Goal: Transaction & Acquisition: Purchase product/service

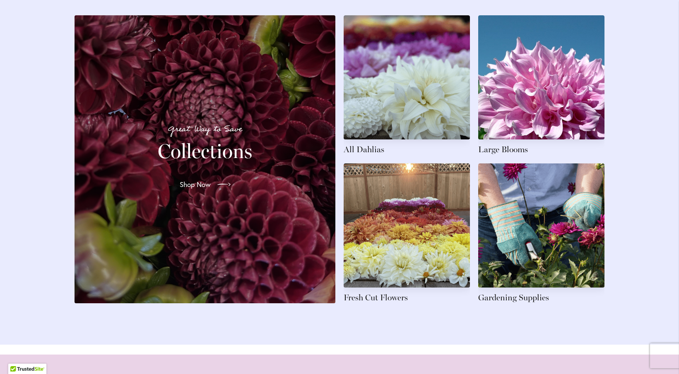
scroll to position [1264, 0]
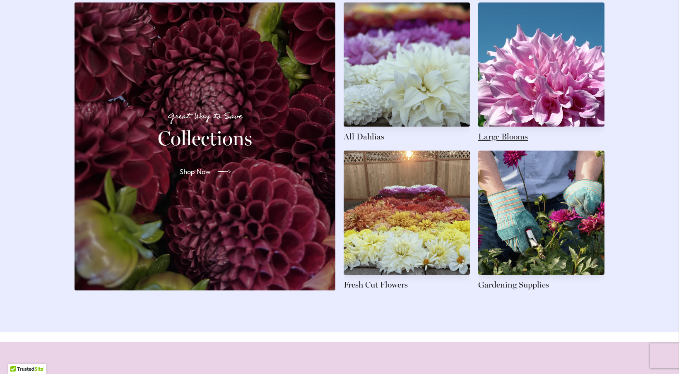
click at [515, 142] on link at bounding box center [541, 72] width 126 height 140
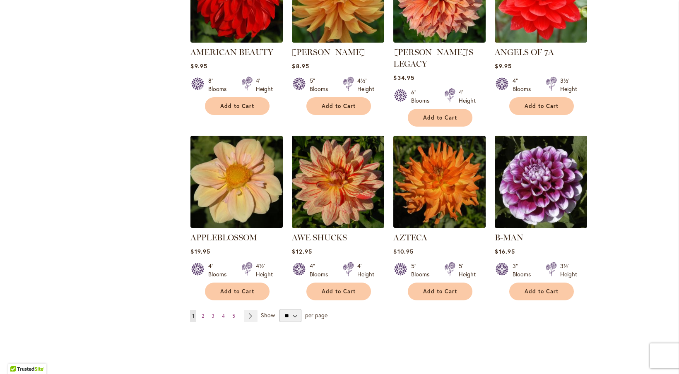
scroll to position [611, 0]
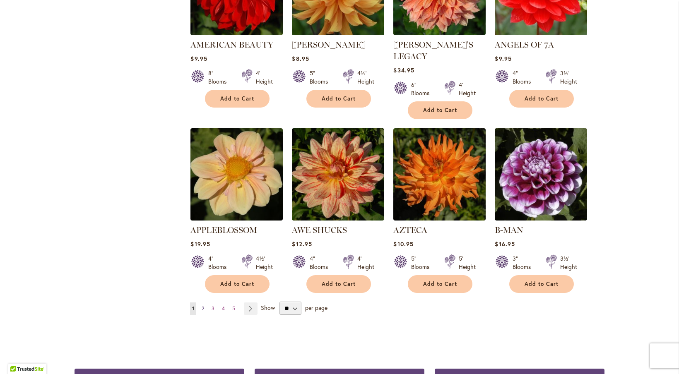
click at [202, 305] on span "2" at bounding box center [203, 308] width 2 height 6
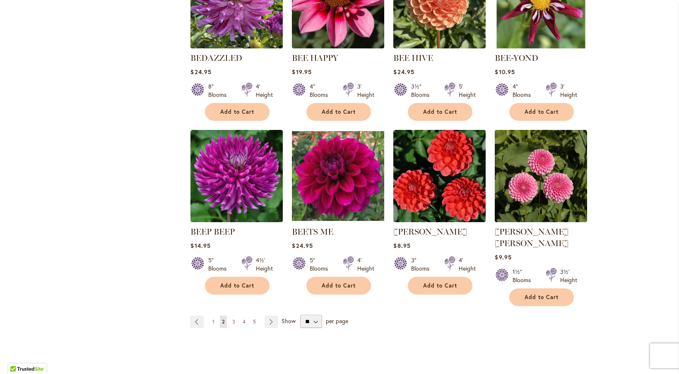
scroll to position [610, 0]
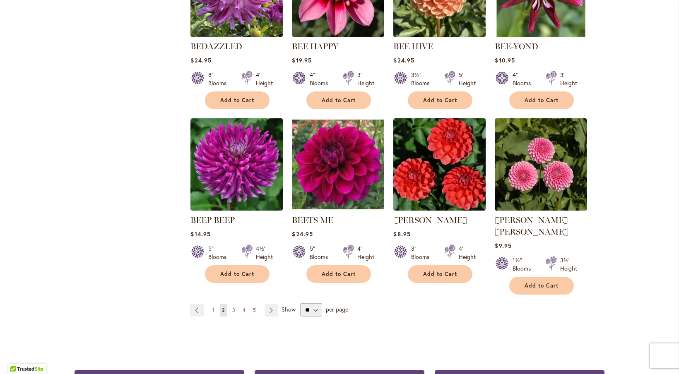
click at [232, 307] on span "3" at bounding box center [233, 310] width 3 height 6
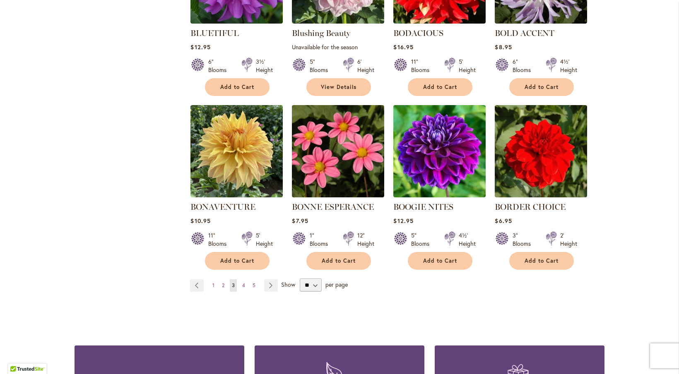
scroll to position [632, 0]
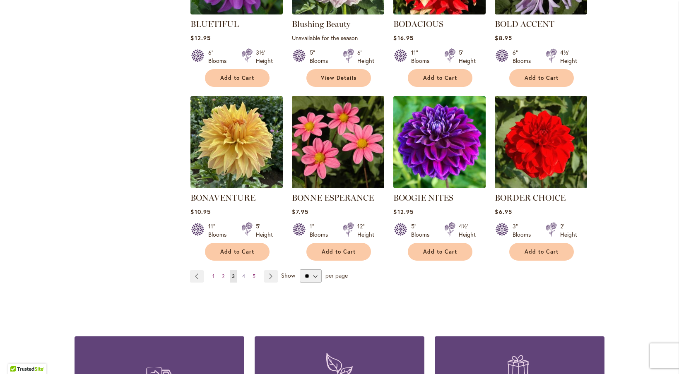
click at [242, 274] on span "4" at bounding box center [243, 276] width 3 height 6
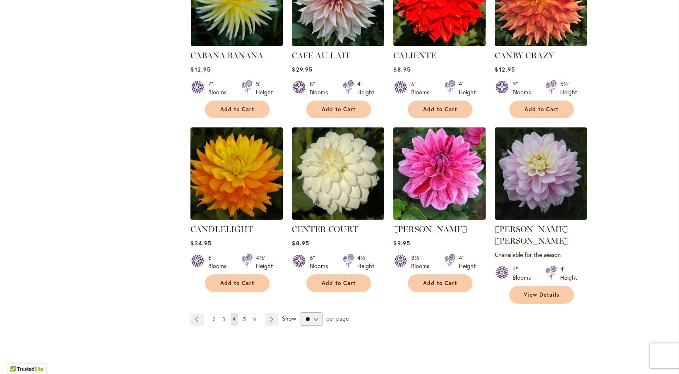
scroll to position [614, 0]
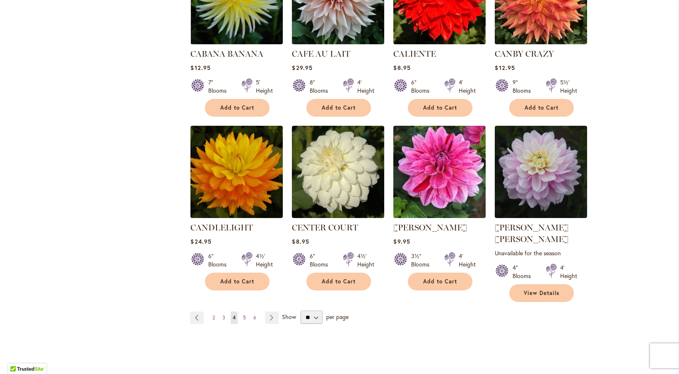
click at [243, 314] on span "5" at bounding box center [244, 317] width 3 height 6
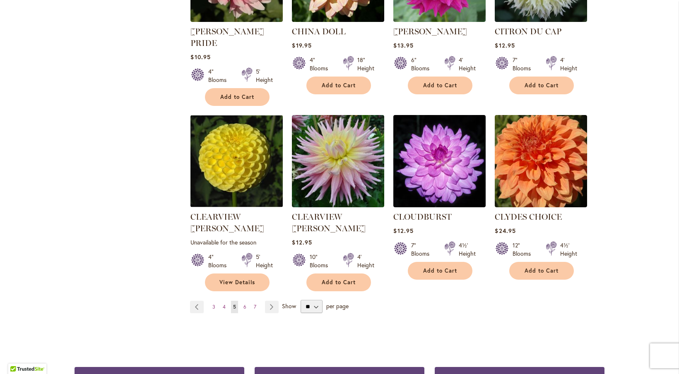
scroll to position [636, 0]
click at [243, 304] on span "6" at bounding box center [244, 307] width 3 height 6
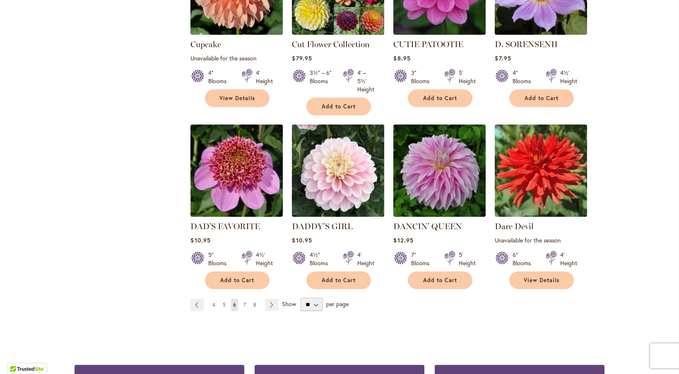
scroll to position [636, 0]
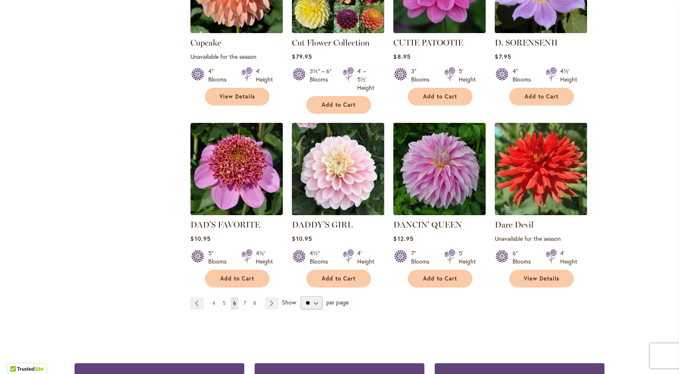
click at [243, 300] on span "7" at bounding box center [244, 303] width 2 height 6
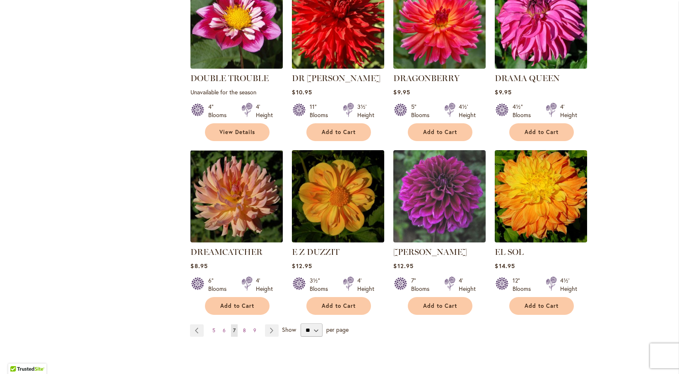
scroll to position [602, 0]
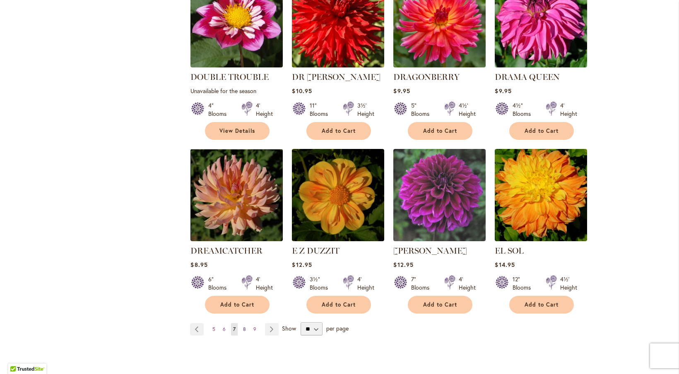
click at [243, 326] on span "8" at bounding box center [244, 329] width 3 height 6
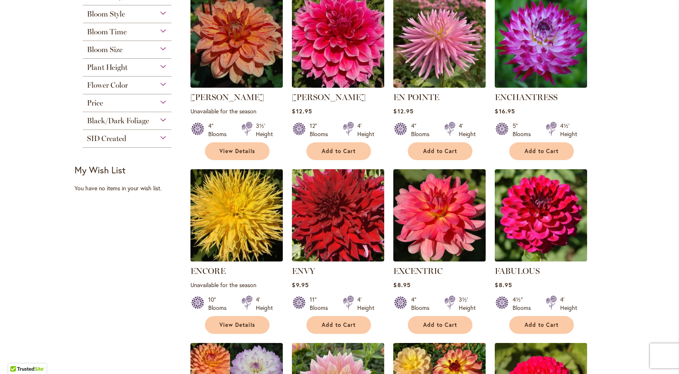
scroll to position [214, 0]
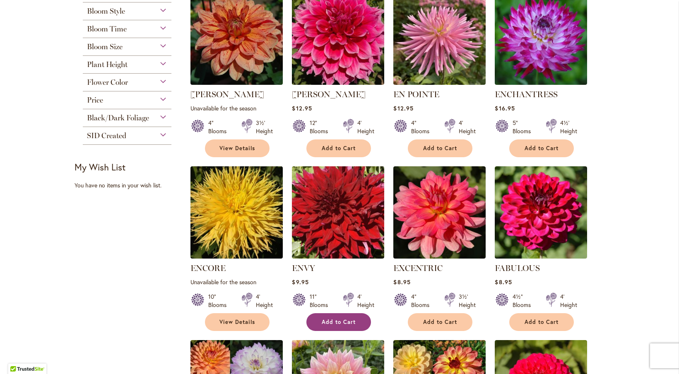
click at [322, 319] on span "Add to Cart" at bounding box center [339, 322] width 34 height 7
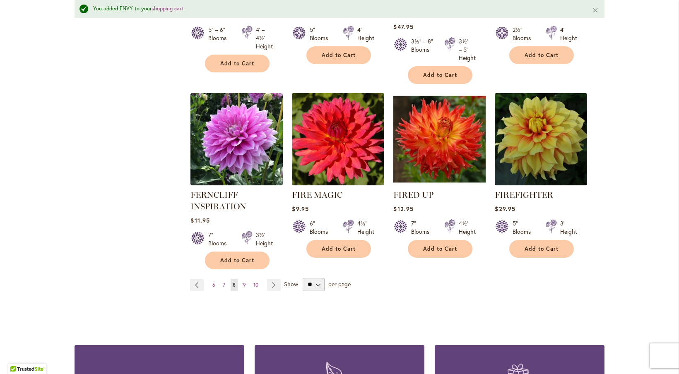
scroll to position [677, 0]
click at [243, 282] on span "9" at bounding box center [244, 285] width 3 height 6
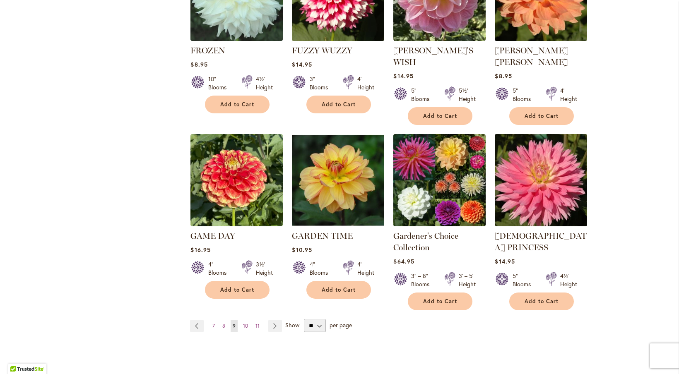
scroll to position [637, 0]
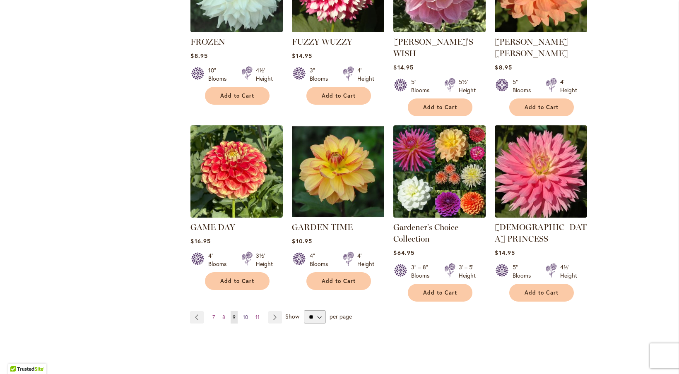
click at [243, 314] on span "10" at bounding box center [245, 317] width 5 height 6
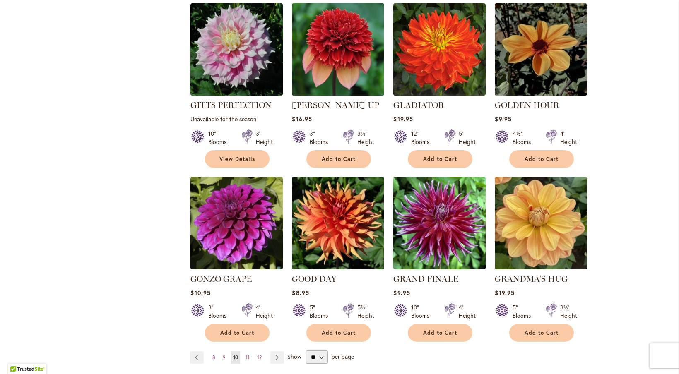
scroll to position [574, 0]
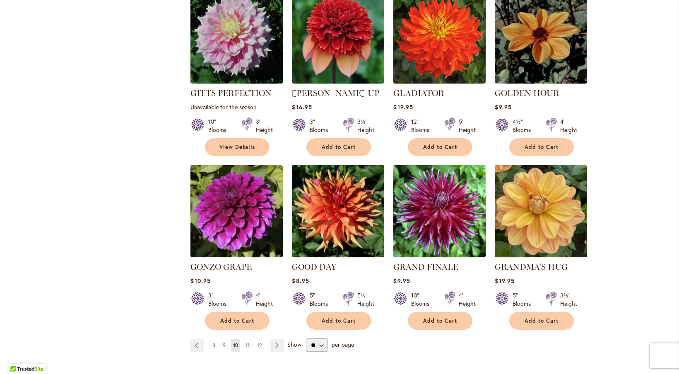
click at [434, 317] on span "Add to Cart" at bounding box center [440, 320] width 34 height 7
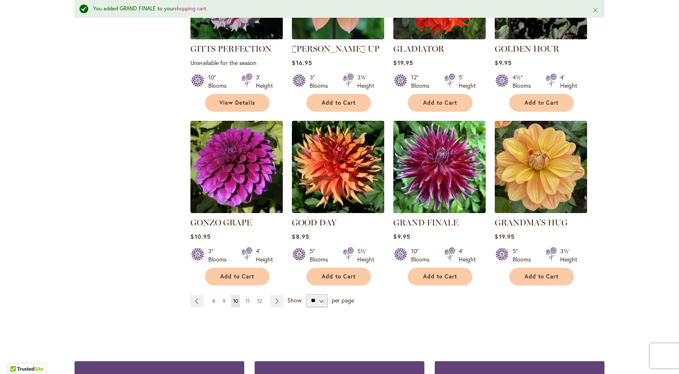
scroll to position [666, 0]
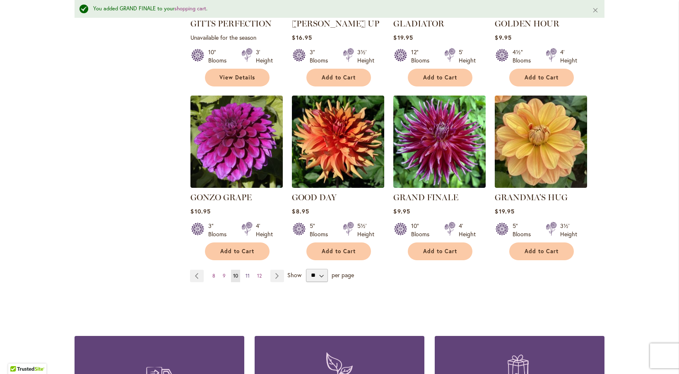
click at [245, 273] on span "11" at bounding box center [247, 276] width 4 height 6
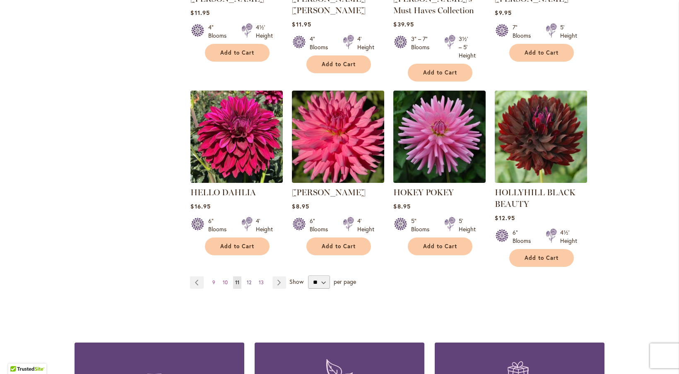
scroll to position [668, 0]
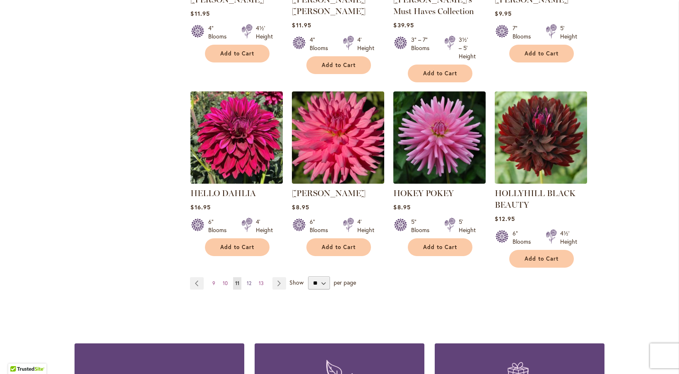
click at [247, 280] on span "12" at bounding box center [249, 283] width 5 height 6
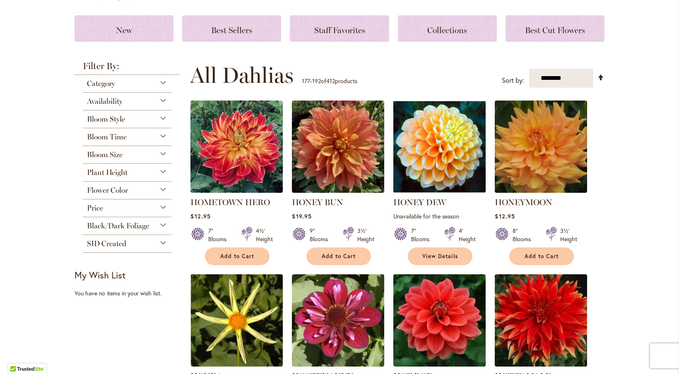
scroll to position [108, 0]
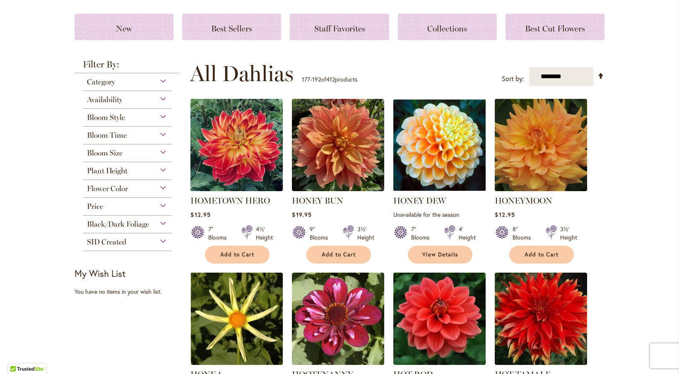
click at [542, 149] on img at bounding box center [540, 145] width 97 height 97
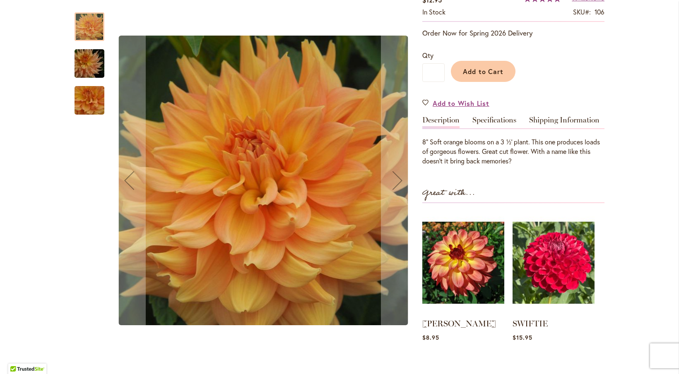
scroll to position [132, 0]
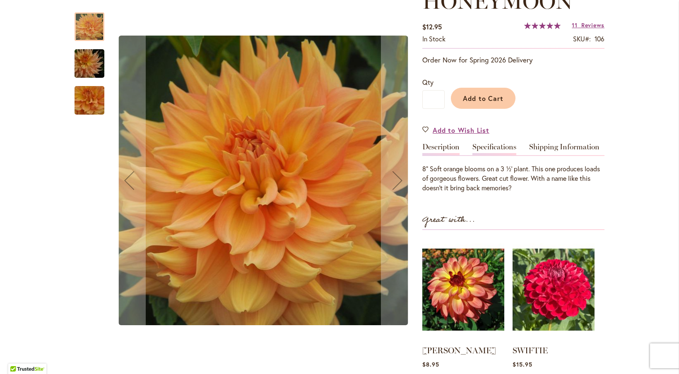
click at [482, 146] on link "Specifications" at bounding box center [494, 149] width 44 height 12
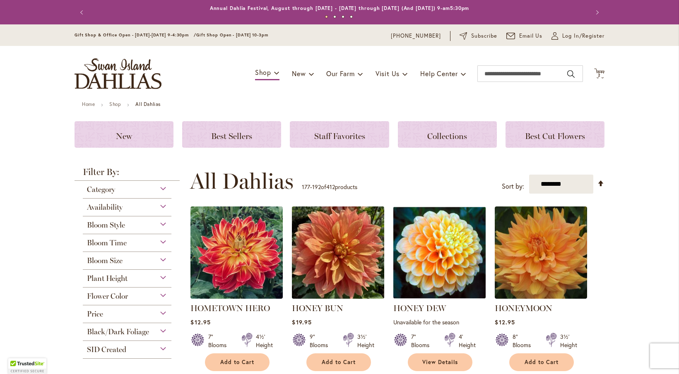
click at [342, 267] on img at bounding box center [338, 252] width 97 height 97
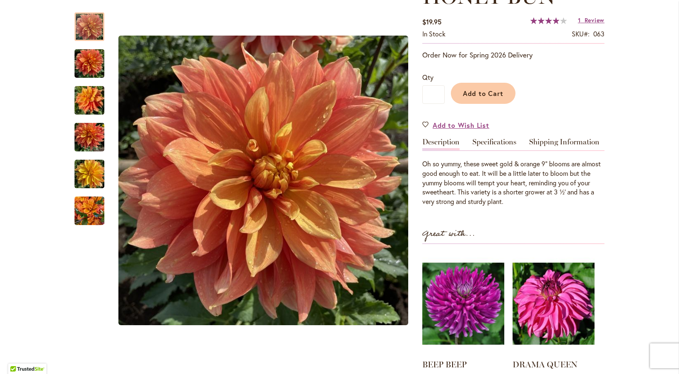
scroll to position [149, 0]
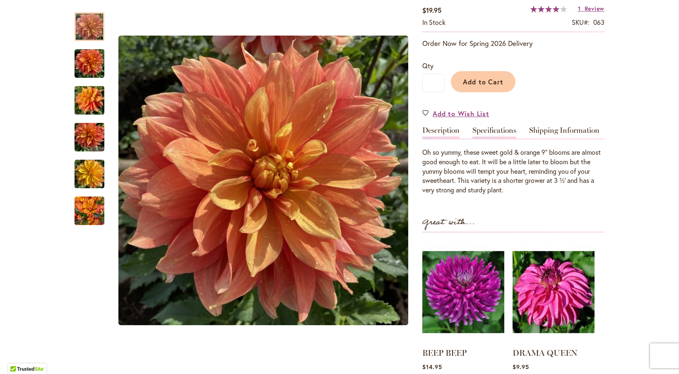
click at [488, 128] on link "Specifications" at bounding box center [494, 133] width 44 height 12
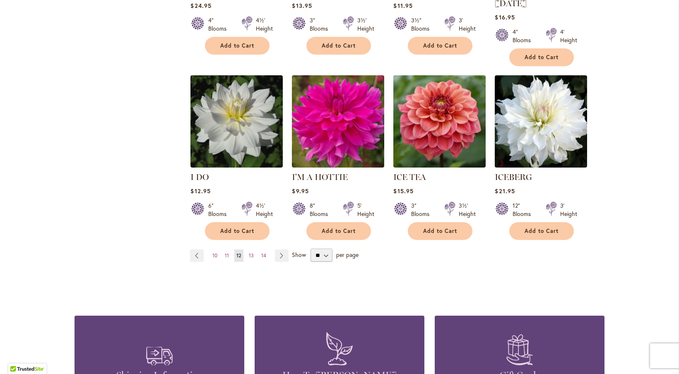
scroll to position [665, 0]
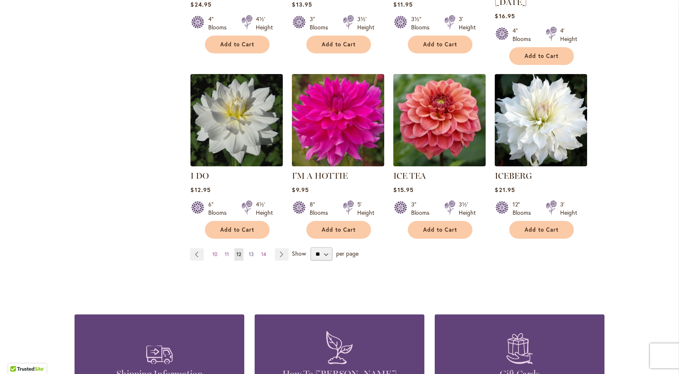
click at [249, 251] on span "13" at bounding box center [251, 254] width 5 height 6
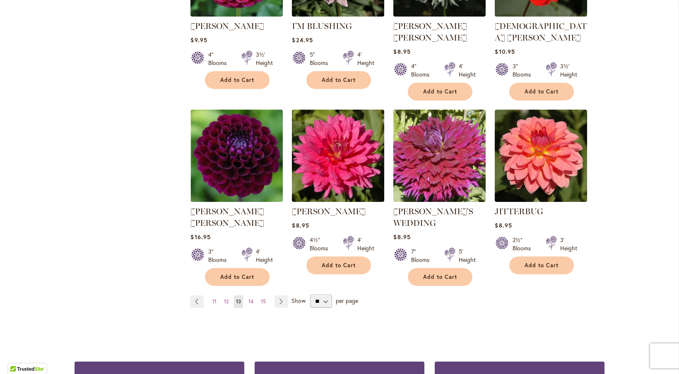
scroll to position [646, 0]
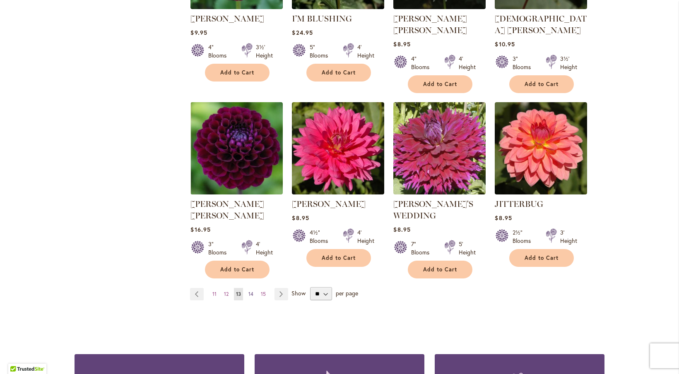
click at [248, 291] on span "14" at bounding box center [250, 294] width 5 height 6
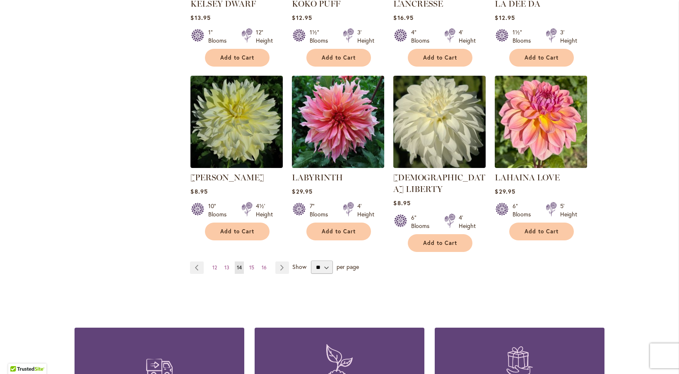
scroll to position [667, 0]
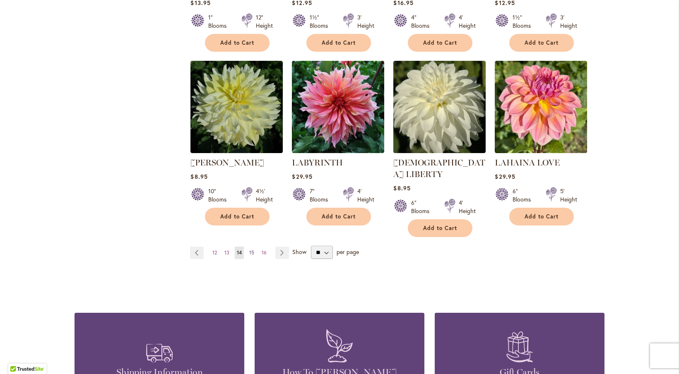
click at [249, 250] on span "15" at bounding box center [251, 253] width 5 height 6
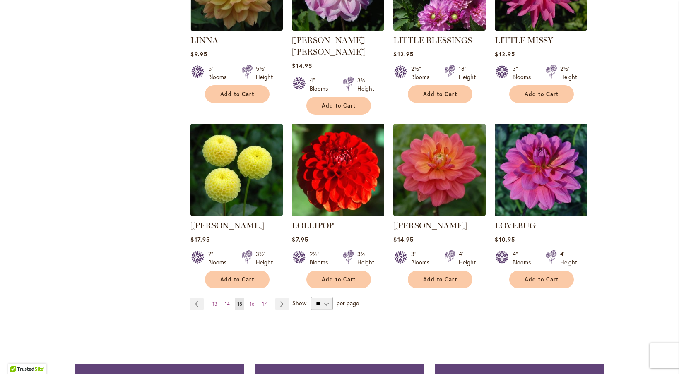
scroll to position [648, 0]
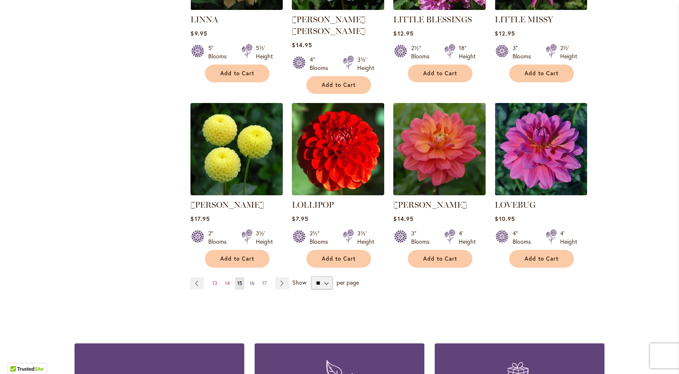
click at [250, 280] on span "16" at bounding box center [252, 283] width 5 height 6
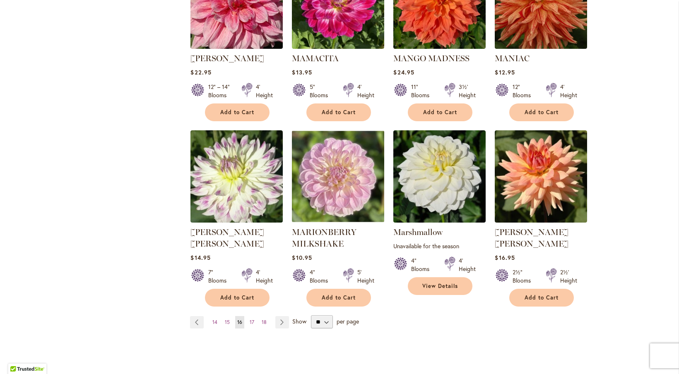
scroll to position [624, 0]
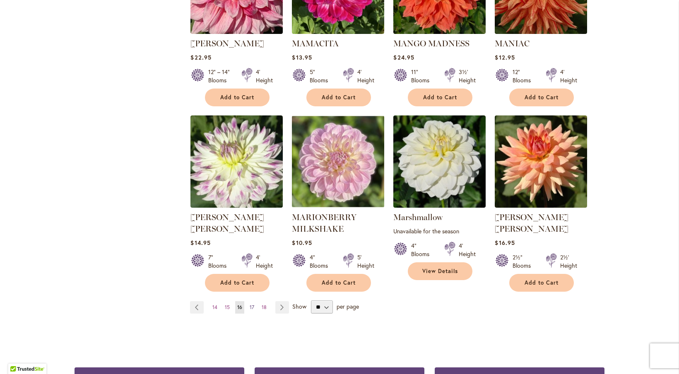
click at [250, 304] on span "17" at bounding box center [252, 307] width 5 height 6
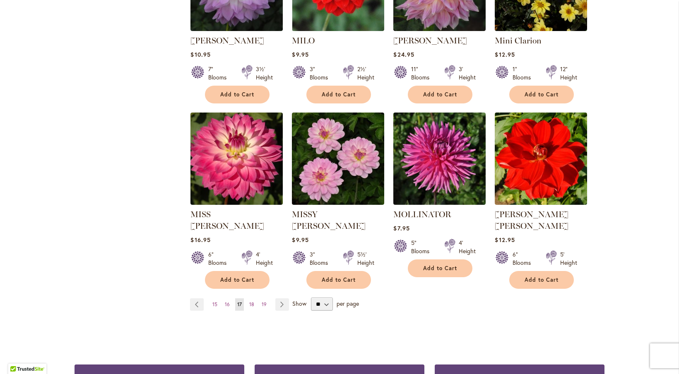
scroll to position [645, 0]
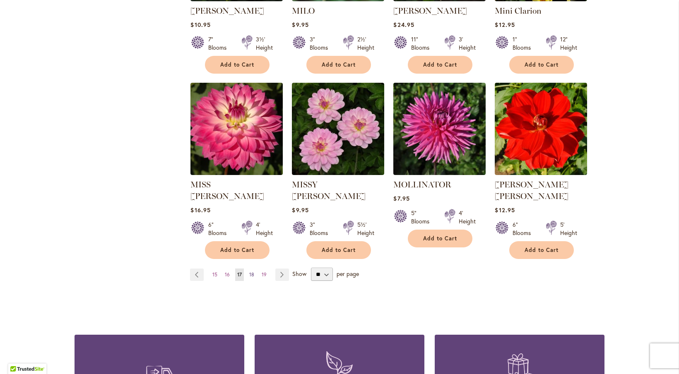
click at [249, 271] on span "18" at bounding box center [251, 274] width 5 height 6
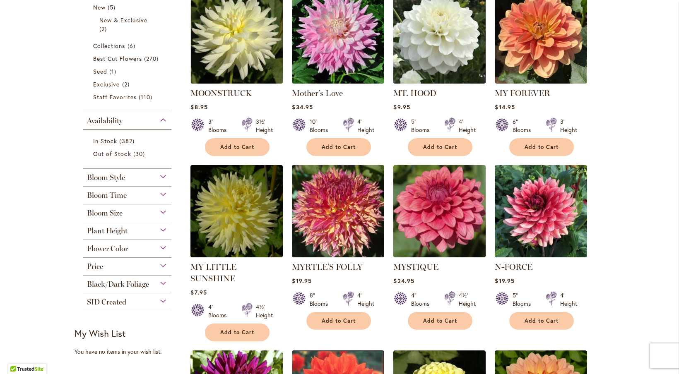
scroll to position [218, 0]
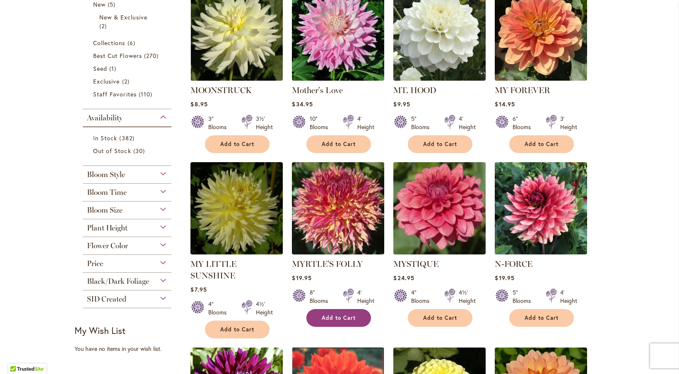
click at [342, 319] on span "Add to Cart" at bounding box center [339, 317] width 34 height 7
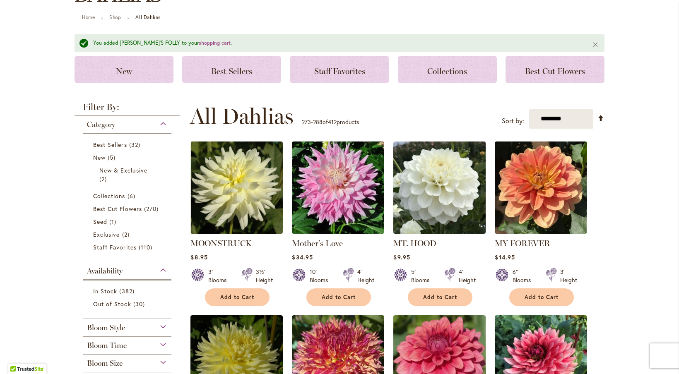
scroll to position [0, 0]
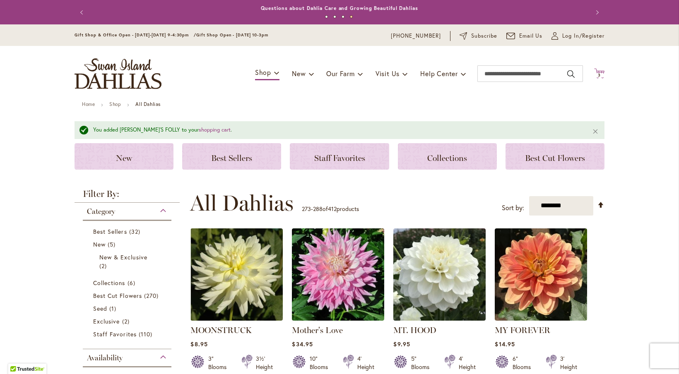
click at [598, 72] on span "3" at bounding box center [599, 74] width 3 height 5
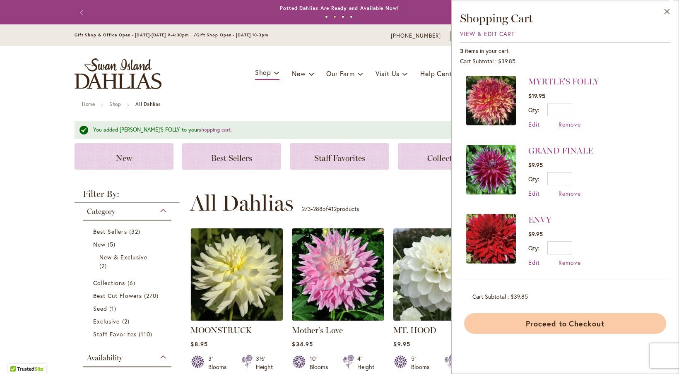
click at [545, 322] on button "Proceed to Checkout" at bounding box center [565, 323] width 202 height 21
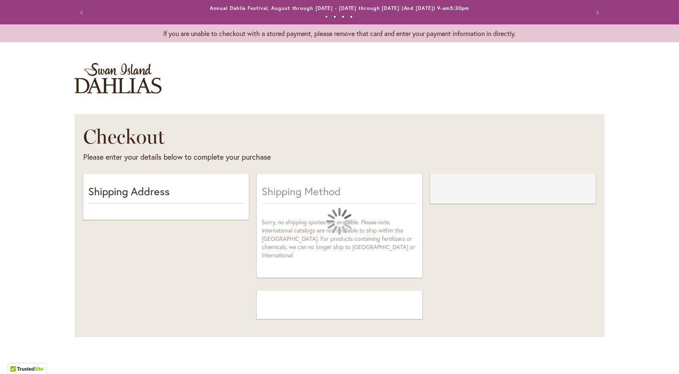
select select "**"
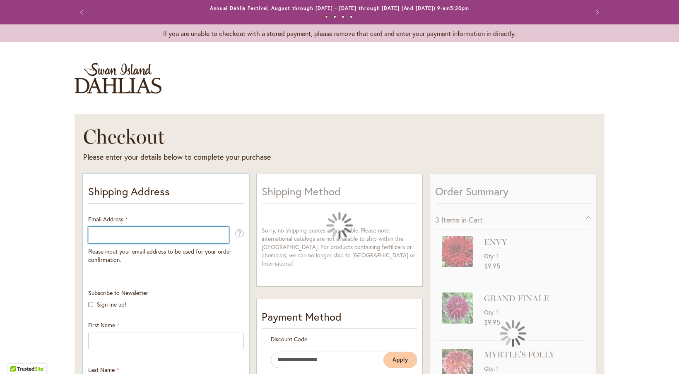
drag, startPoint x: 91, startPoint y: 235, endPoint x: 102, endPoint y: 237, distance: 11.2
click at [91, 235] on input "Email Address" at bounding box center [158, 235] width 141 height 17
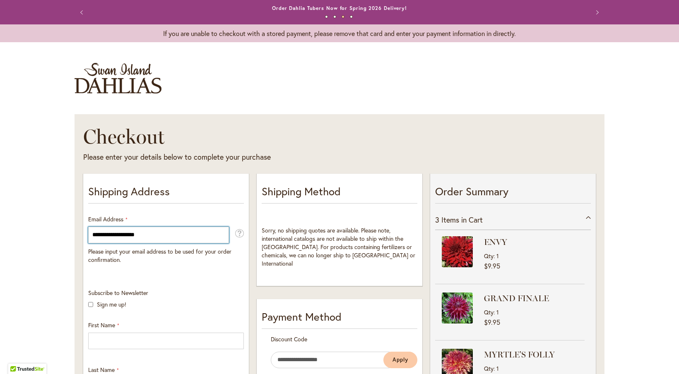
type input "**********"
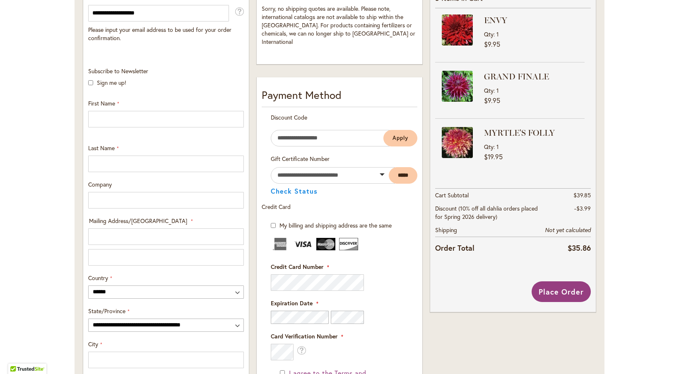
scroll to position [223, 0]
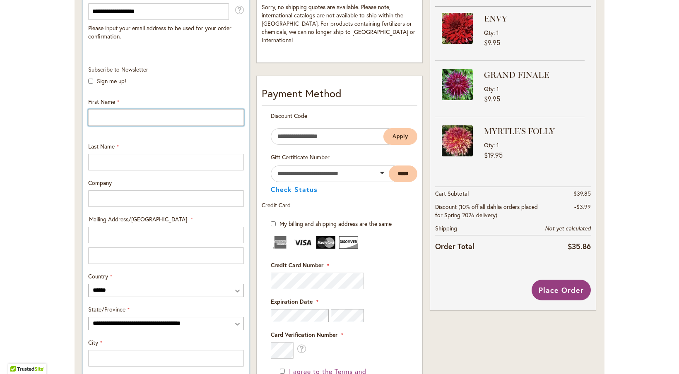
click at [94, 116] on input "First Name" at bounding box center [166, 117] width 156 height 17
type input "*****"
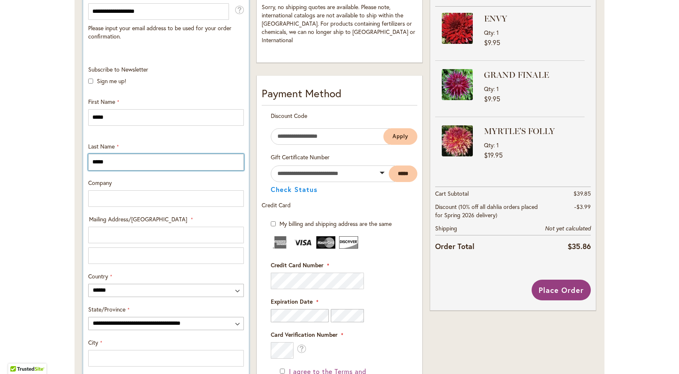
type input "*****"
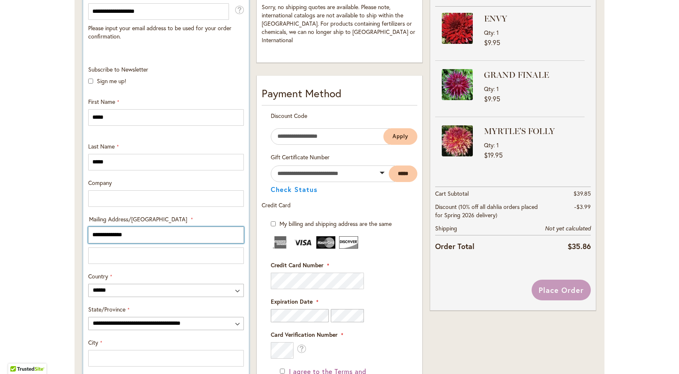
type input "**********"
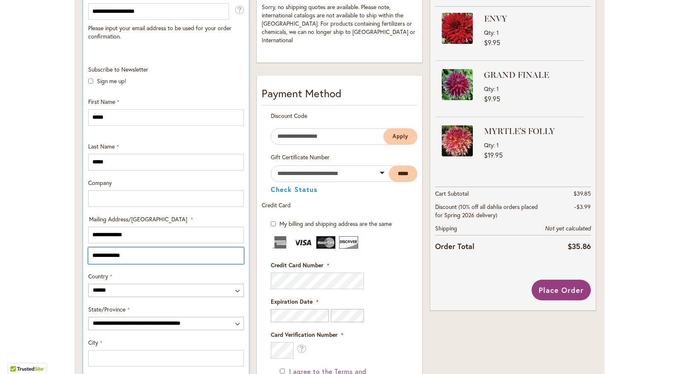
type input "**********"
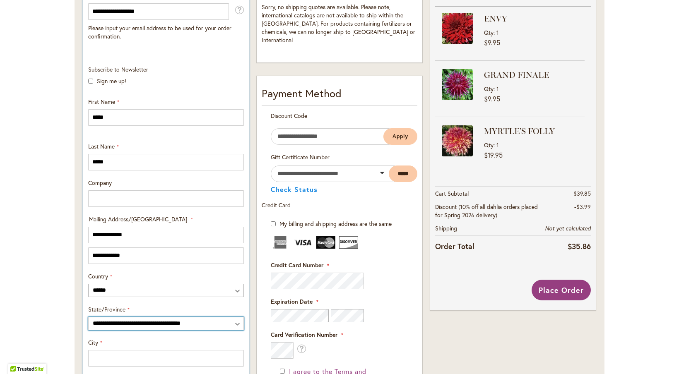
select select "**"
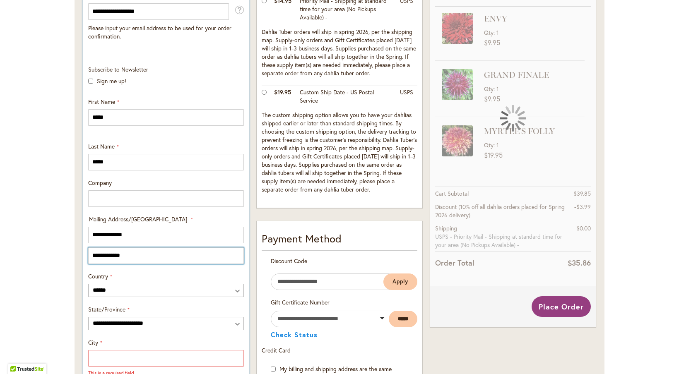
drag, startPoint x: 124, startPoint y: 255, endPoint x: 138, endPoint y: 259, distance: 14.6
click at [125, 255] on input "**********" at bounding box center [166, 255] width 156 height 17
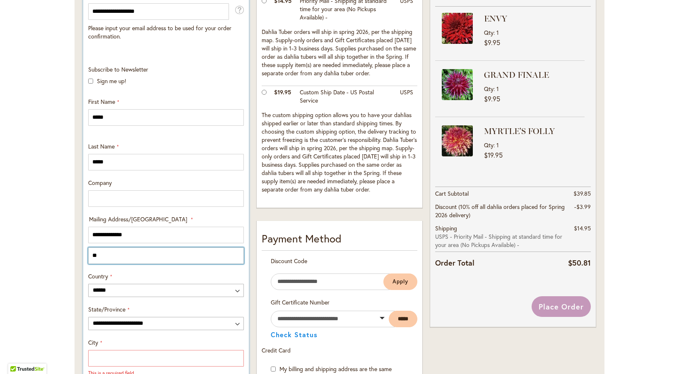
type input "*"
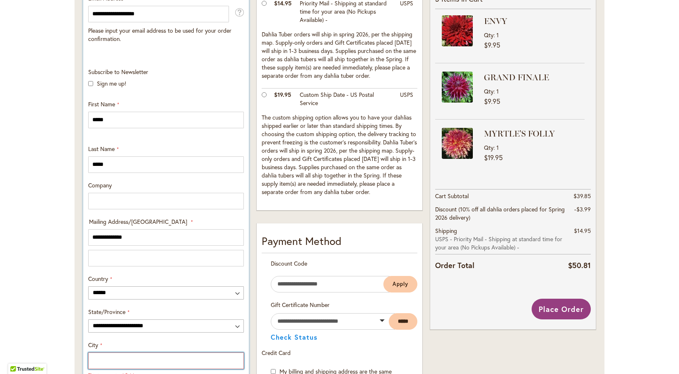
drag, startPoint x: 96, startPoint y: 360, endPoint x: 103, endPoint y: 359, distance: 7.0
click at [101, 359] on input "City" at bounding box center [166, 361] width 156 height 17
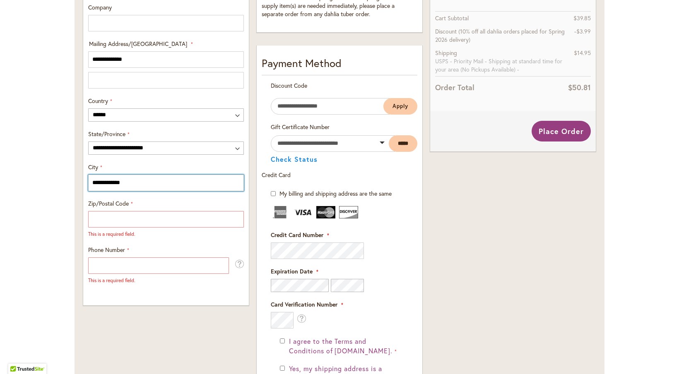
scroll to position [419, 0]
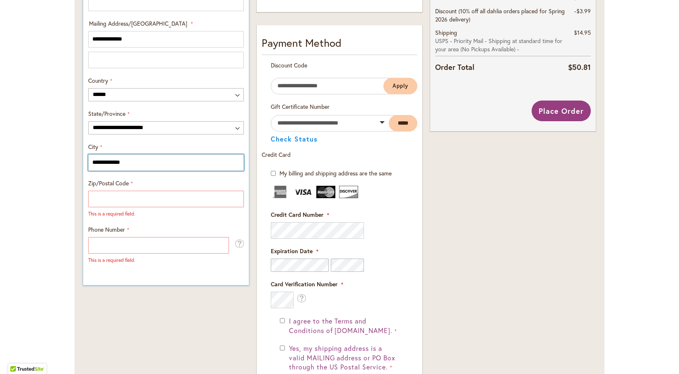
type input "**********"
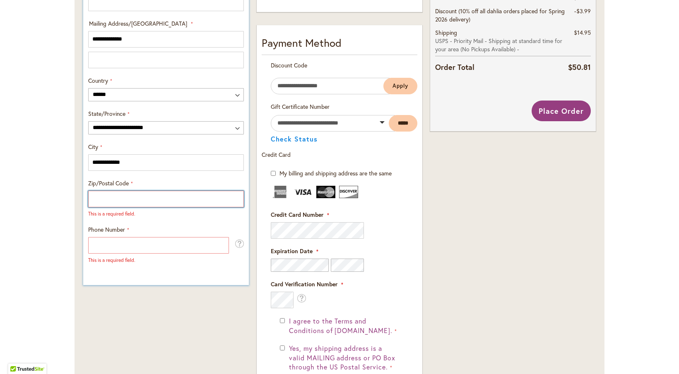
drag, startPoint x: 91, startPoint y: 197, endPoint x: 115, endPoint y: 204, distance: 24.5
click at [92, 197] on input "Zip/Postal Code" at bounding box center [166, 199] width 156 height 17
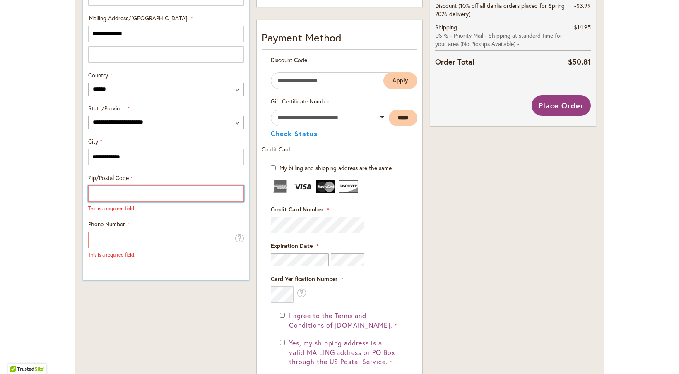
scroll to position [425, 0]
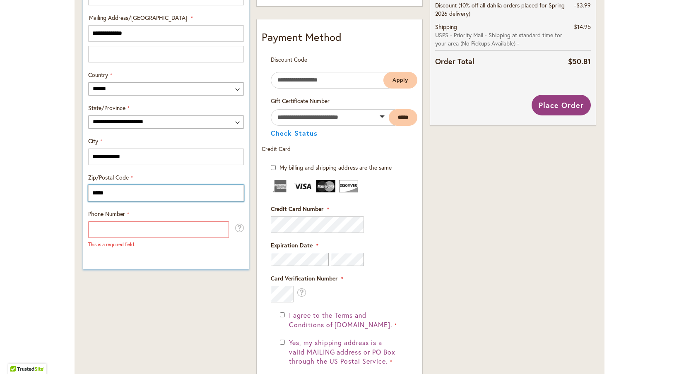
type input "*****"
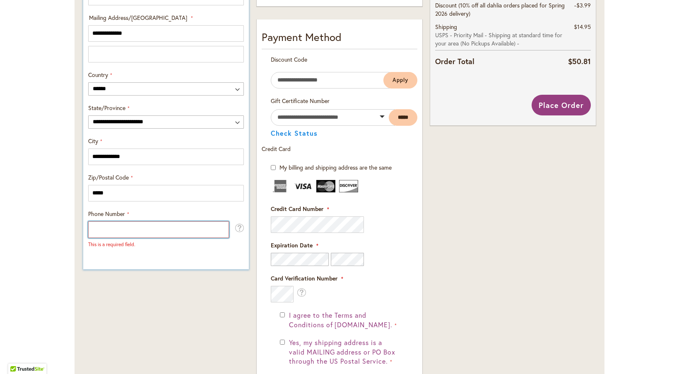
click at [98, 228] on input "Phone Number" at bounding box center [158, 229] width 141 height 17
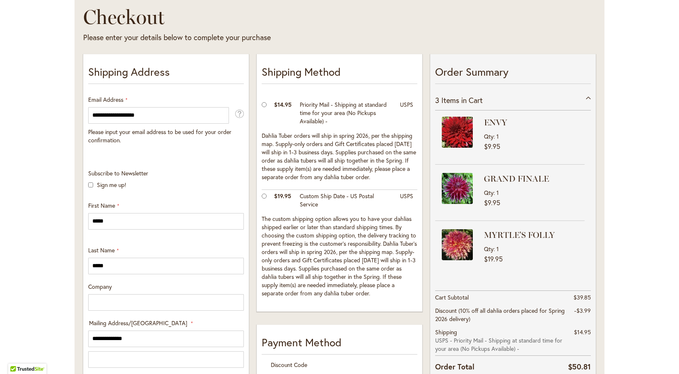
scroll to position [118, 0]
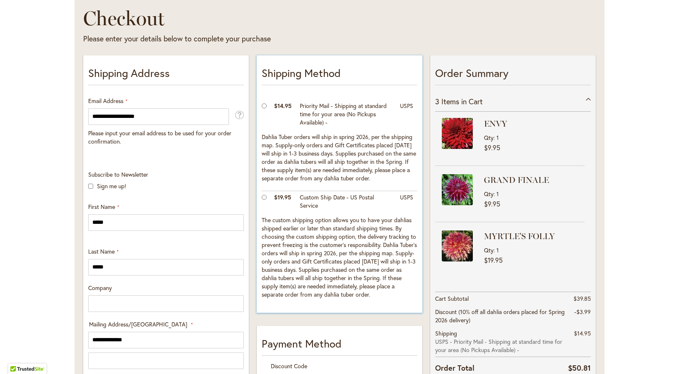
type input "**********"
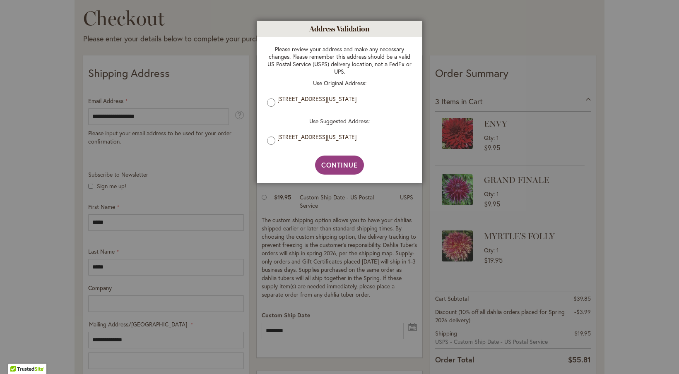
scroll to position [0, 0]
click at [342, 163] on span "Continue" at bounding box center [339, 165] width 37 height 9
type input "**********"
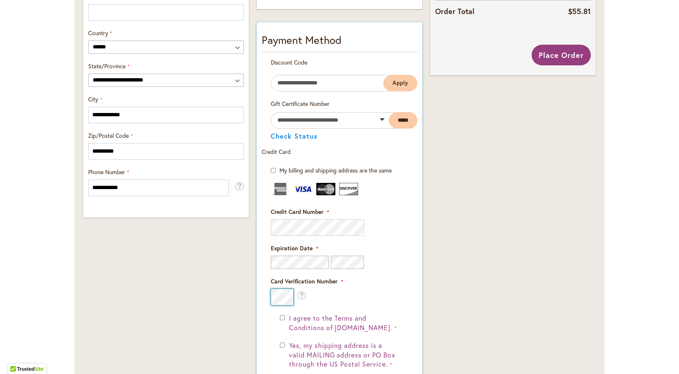
scroll to position [466, 0]
click at [280, 341] on div "Yes, my shipping address is a valid MAILING address or PO Box through the US Po…" at bounding box center [339, 355] width 119 height 29
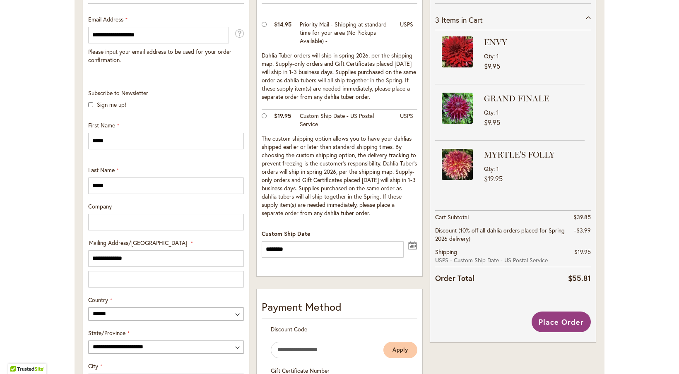
scroll to position [200, 0]
click at [552, 322] on span "Place Order" at bounding box center [560, 322] width 45 height 10
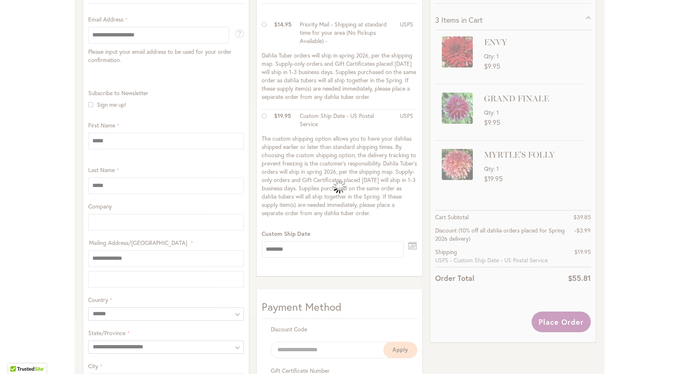
scroll to position [0, 0]
